Goal: Task Accomplishment & Management: Manage account settings

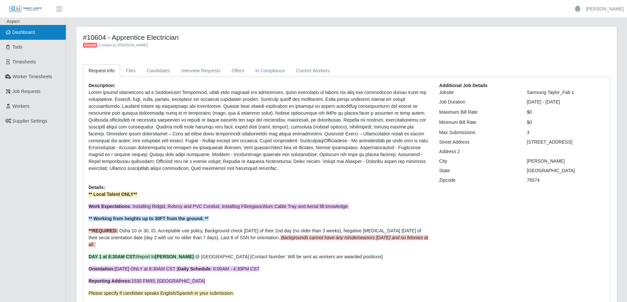
click at [20, 35] on span "Dashboard" at bounding box center [24, 32] width 23 height 5
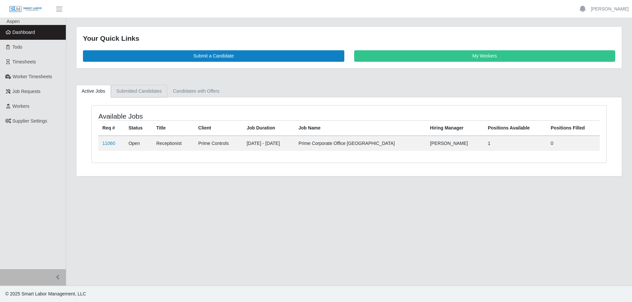
click at [135, 91] on link "Submitted Candidates" at bounding box center [139, 91] width 57 height 13
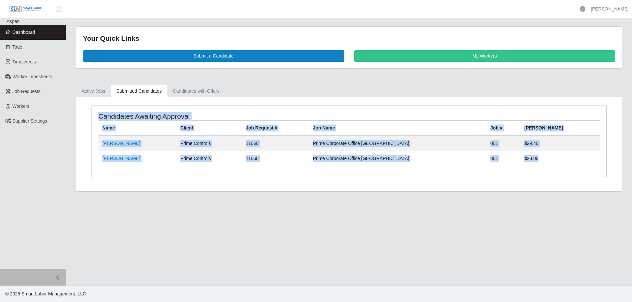
drag, startPoint x: 95, startPoint y: 111, endPoint x: 597, endPoint y: 158, distance: 504.2
click at [597, 158] on div "Candidates Awaiting Approval Name Client Job Request # Job Name Job # [PERSON_N…" at bounding box center [349, 142] width 514 height 72
copy div "Candidates Awaiting Approval Name Client Job Request # Job Name Job # [PERSON_N…"
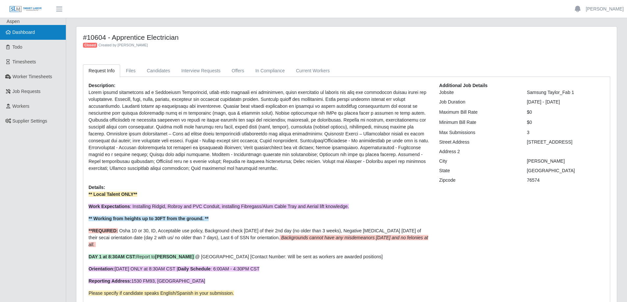
click at [34, 34] on span "Dashboard" at bounding box center [24, 32] width 23 height 5
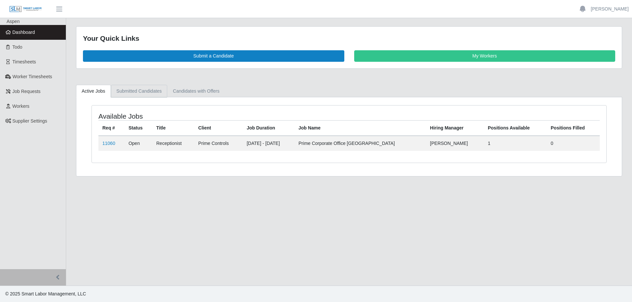
click at [129, 93] on link "Submitted Candidates" at bounding box center [139, 91] width 57 height 13
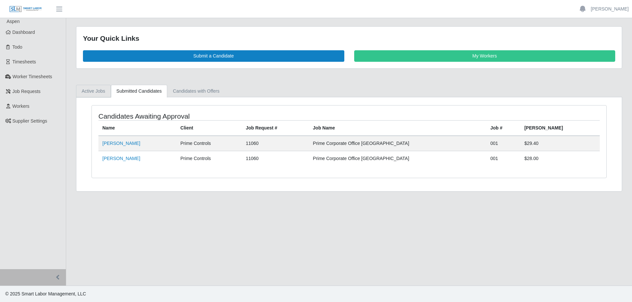
drag, startPoint x: 90, startPoint y: 93, endPoint x: 88, endPoint y: 104, distance: 11.1
click at [90, 93] on link "Active Jobs" at bounding box center [93, 91] width 35 height 13
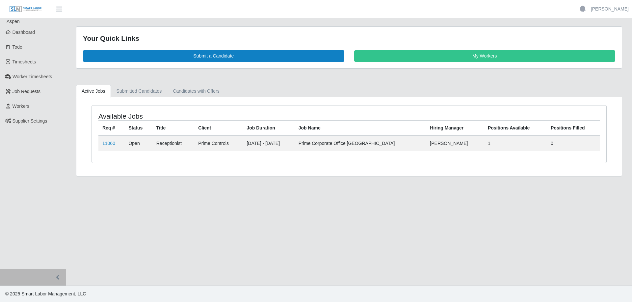
click at [118, 143] on td "11060" at bounding box center [111, 143] width 26 height 15
click at [110, 143] on link "11060" at bounding box center [108, 143] width 13 height 5
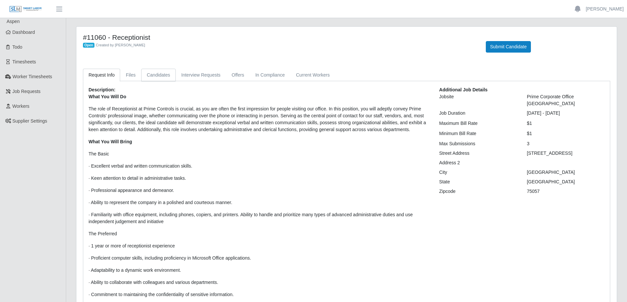
click at [162, 71] on link "Candidates" at bounding box center [158, 75] width 35 height 13
